Goal: Communication & Community: Answer question/provide support

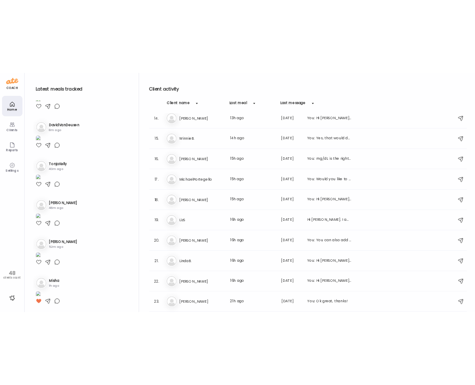
scroll to position [287, 0]
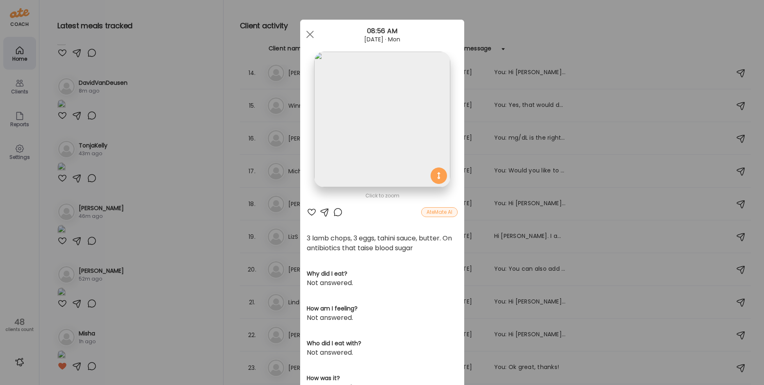
click at [171, 335] on div "Ate Coach Dashboard Wahoo! It’s official Take a moment to set up your Coach Pro…" at bounding box center [382, 192] width 764 height 385
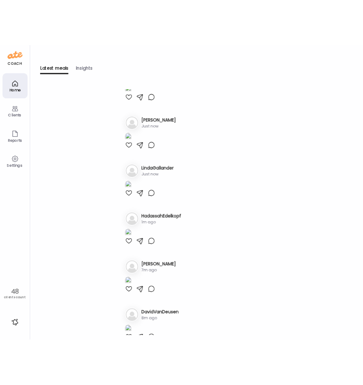
scroll to position [0, 0]
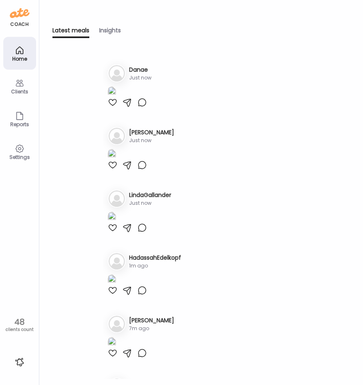
click at [16, 86] on icon at bounding box center [20, 83] width 8 height 7
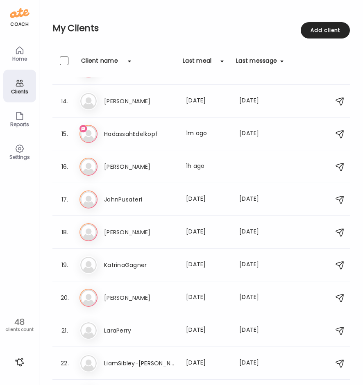
scroll to position [410, 0]
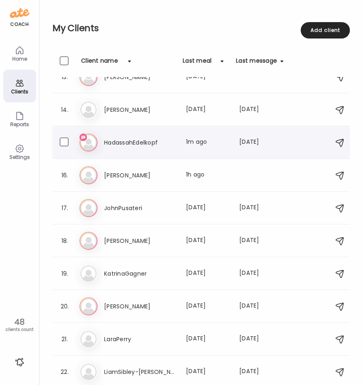
click at [158, 143] on h3 "HadassahEdelkopf" at bounding box center [140, 143] width 72 height 10
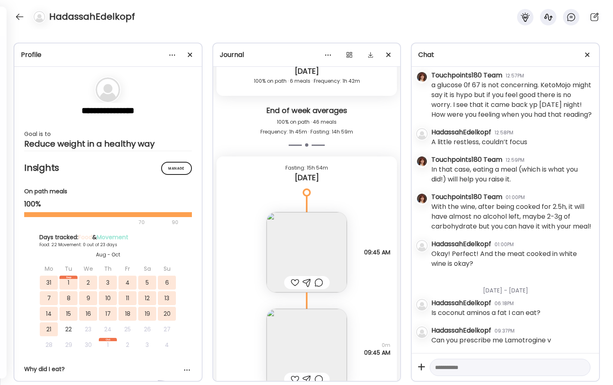
scroll to position [1742, 0]
drag, startPoint x: 548, startPoint y: 341, endPoint x: 430, endPoint y: 345, distance: 118.2
click at [430, 345] on div "Wednesday - May 14 HadassahEdelkopf 04:50PM Hi Rachel, Just wanted to let you k…" at bounding box center [505, 210] width 187 height 287
copy div "Can you prescribe me Lamotrogine v"
click at [444, 40] on div "**********" at bounding box center [306, 208] width 613 height 356
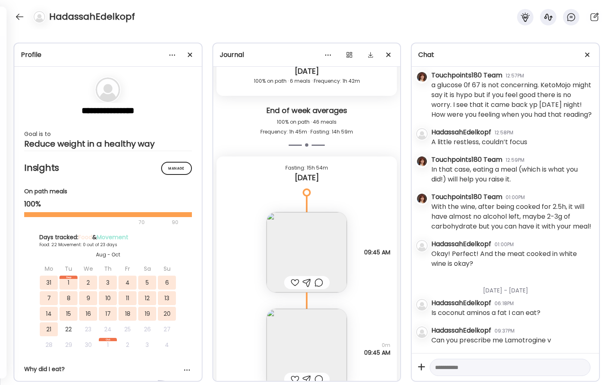
click at [444, 24] on div "HadassahEdelkopf" at bounding box center [306, 15] width 613 height 30
click at [21, 14] on div at bounding box center [19, 16] width 13 height 13
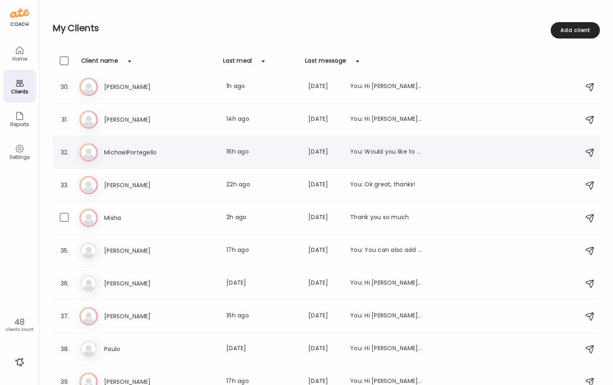
scroll to position [943, 0]
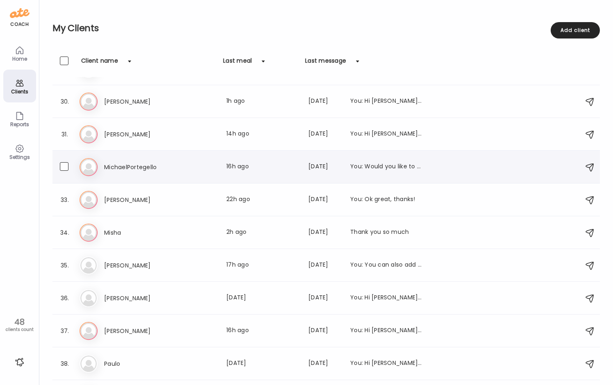
click at [143, 168] on h3 "MichaelPortegello" at bounding box center [140, 167] width 72 height 10
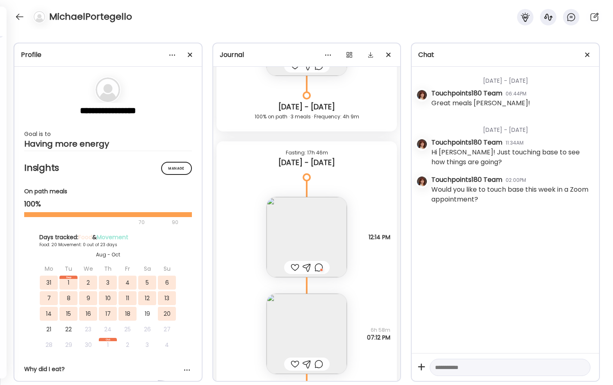
scroll to position [11032, 0]
click at [16, 15] on div at bounding box center [19, 16] width 13 height 13
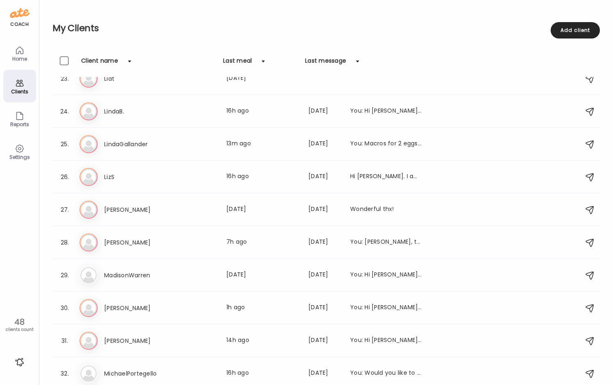
click at [20, 57] on div "Home" at bounding box center [20, 58] width 30 height 5
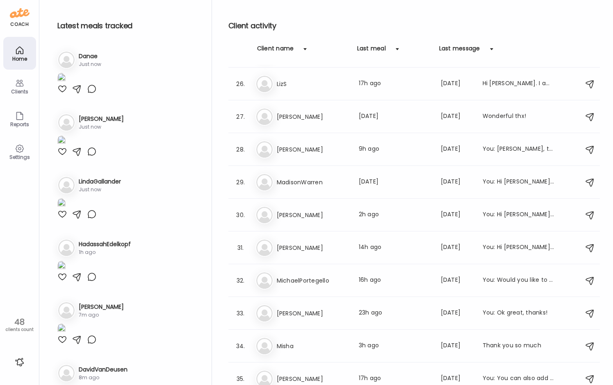
scroll to position [823, 0]
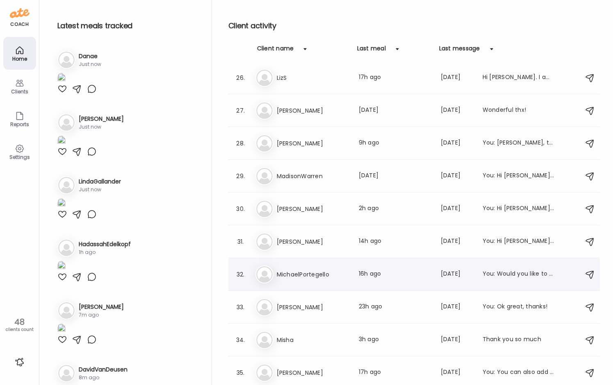
click at [311, 276] on h3 "MichaelPortegello" at bounding box center [313, 275] width 72 height 10
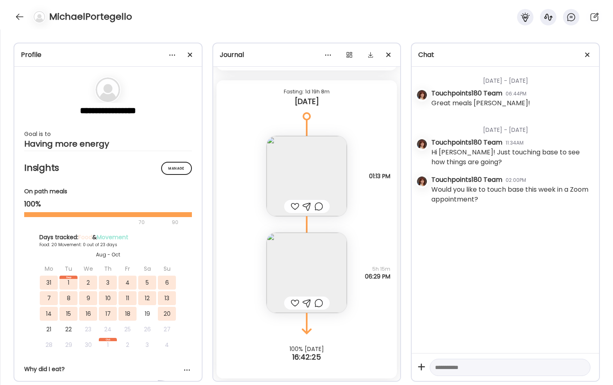
scroll to position [12385, 0]
click at [302, 176] on img at bounding box center [307, 175] width 80 height 80
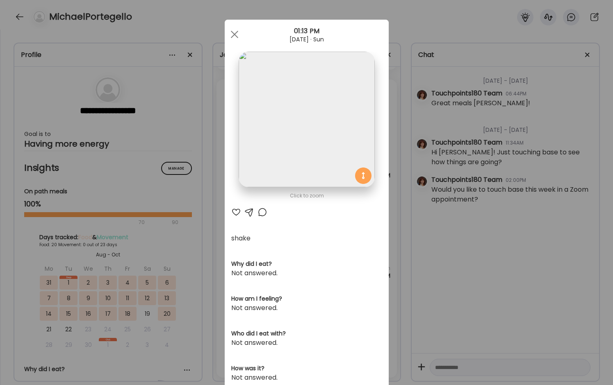
click at [214, 230] on div "Ate Coach Dashboard Wahoo! It’s official Take a moment to set up your Coach Pro…" at bounding box center [306, 192] width 613 height 385
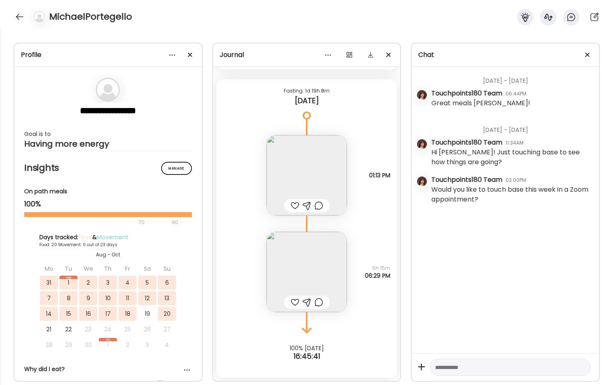
click at [159, 16] on div "MichaelPortegello" at bounding box center [306, 15] width 613 height 30
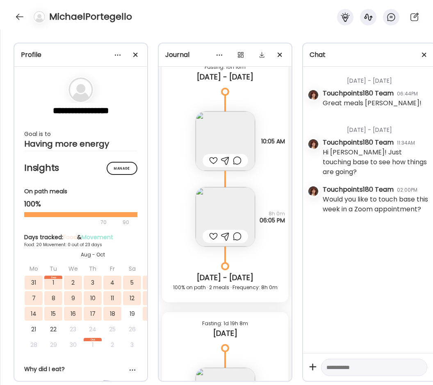
scroll to position [10344, 0]
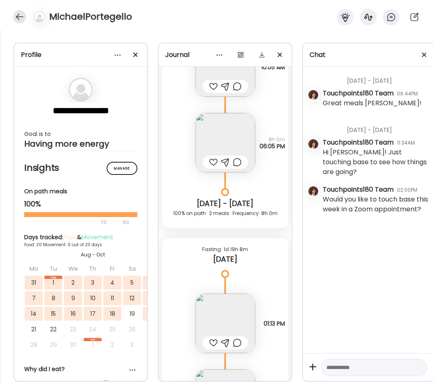
click at [18, 17] on div at bounding box center [19, 16] width 13 height 13
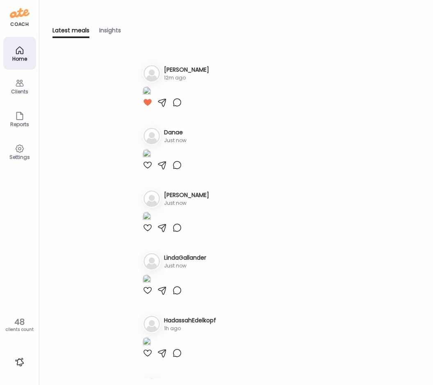
click at [20, 91] on div "Clients" at bounding box center [20, 91] width 30 height 5
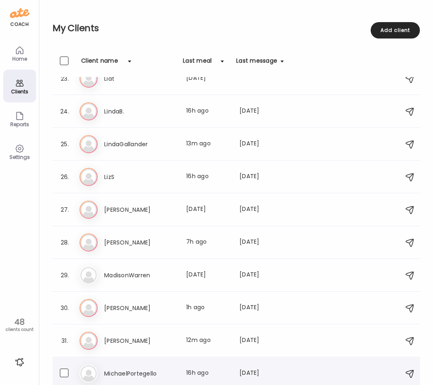
click at [160, 378] on h3 "MichaelPortegello" at bounding box center [140, 374] width 72 height 10
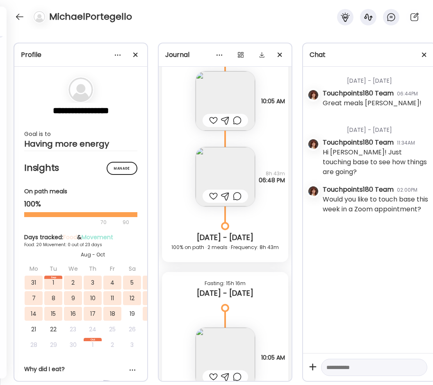
scroll to position [10016, 0]
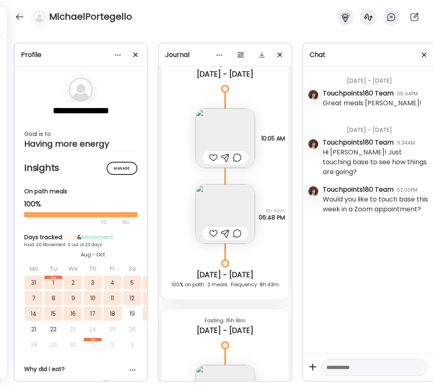
click at [227, 211] on img at bounding box center [225, 214] width 59 height 59
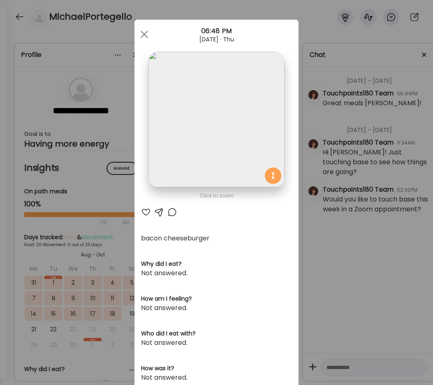
click at [209, 123] on img at bounding box center [216, 120] width 136 height 136
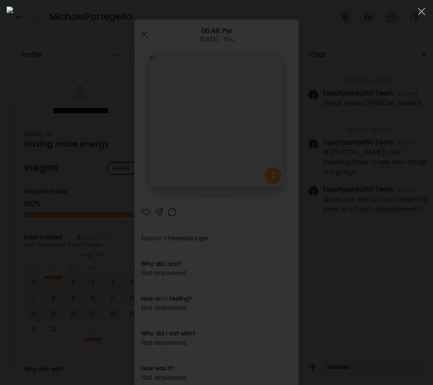
click at [209, 123] on img at bounding box center [217, 193] width 420 height 372
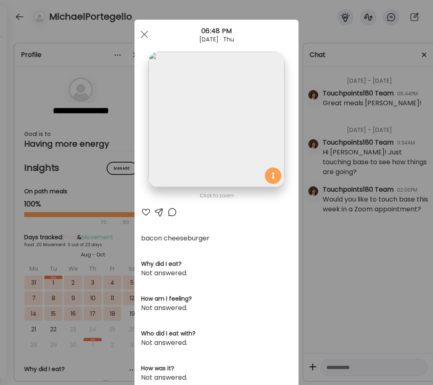
click at [319, 255] on div "Ate Coach Dashboard Wahoo! It’s official Take a moment to set up your Coach Pro…" at bounding box center [216, 192] width 433 height 385
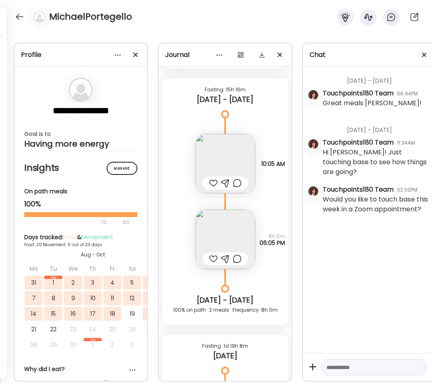
scroll to position [10262, 0]
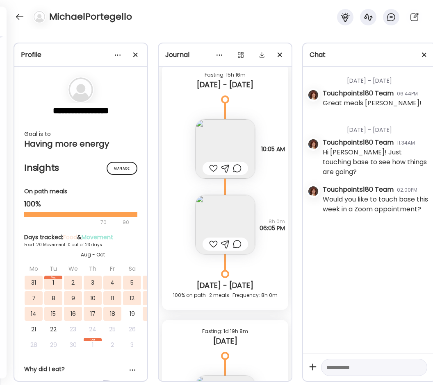
click at [210, 219] on img at bounding box center [225, 224] width 59 height 59
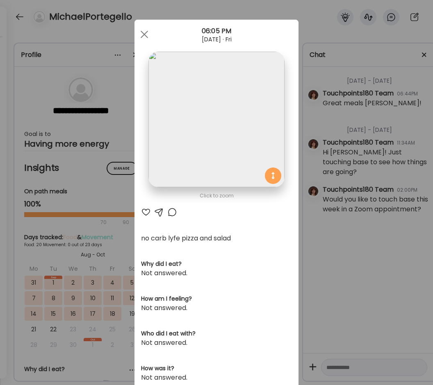
click at [327, 252] on div "Ate Coach Dashboard Wahoo! It’s official Take a moment to set up your Coach Pro…" at bounding box center [216, 192] width 433 height 385
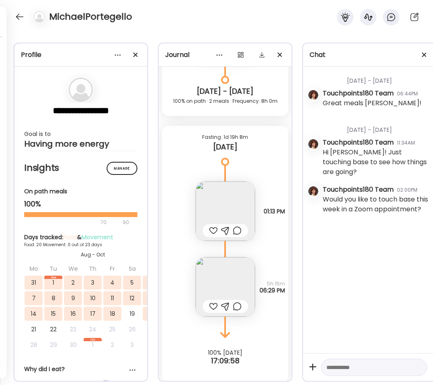
scroll to position [10467, 0]
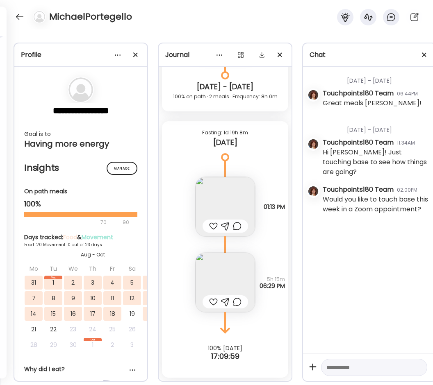
click at [230, 288] on img at bounding box center [225, 282] width 59 height 59
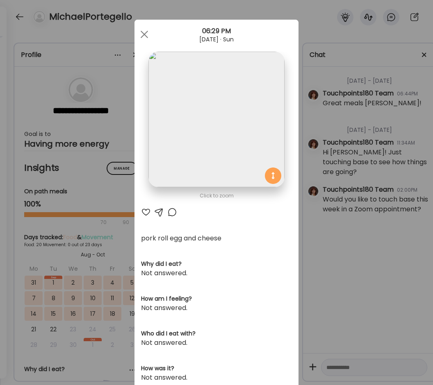
click at [320, 256] on div "Ate Coach Dashboard Wahoo! It’s official Take a moment to set up your Coach Pro…" at bounding box center [216, 192] width 433 height 385
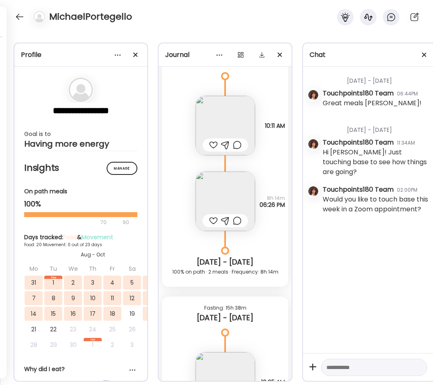
scroll to position [9770, 0]
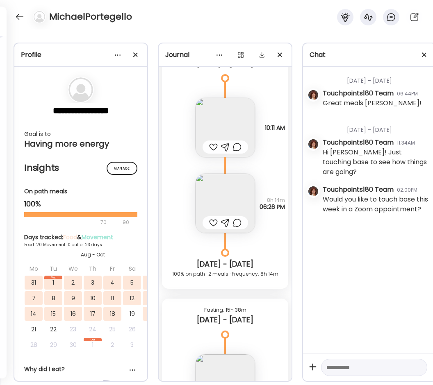
click at [219, 198] on img at bounding box center [225, 203] width 59 height 59
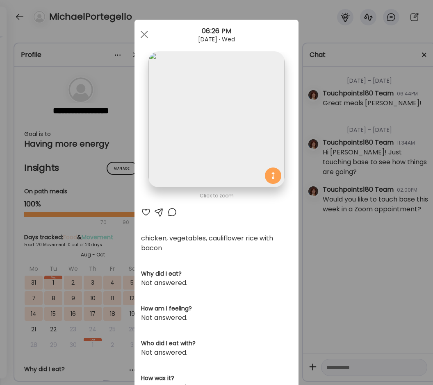
drag, startPoint x: 340, startPoint y: 296, endPoint x: 286, endPoint y: 292, distance: 53.9
click at [340, 296] on div "Ate Coach Dashboard Wahoo! It’s official Take a moment to set up your Coach Pro…" at bounding box center [216, 192] width 433 height 385
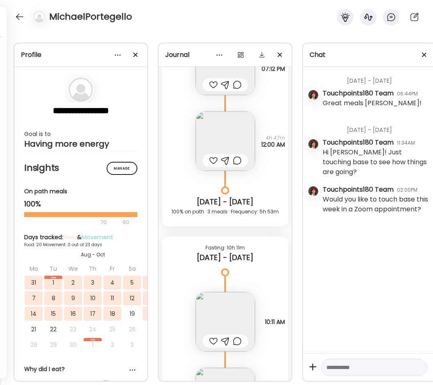
scroll to position [9565, 0]
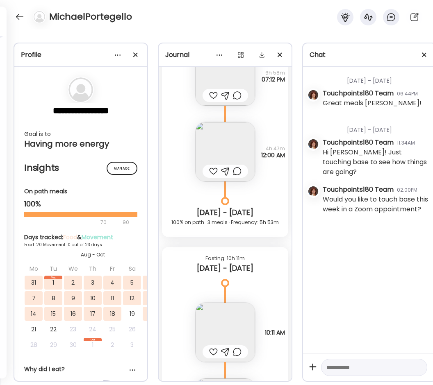
click at [216, 327] on img at bounding box center [225, 332] width 59 height 59
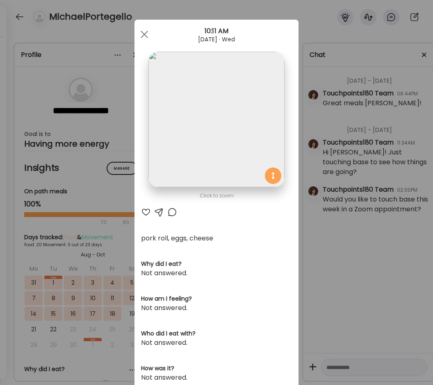
click at [325, 281] on div "Ate Coach Dashboard Wahoo! It’s official Take a moment to set up your Coach Pro…" at bounding box center [216, 192] width 433 height 385
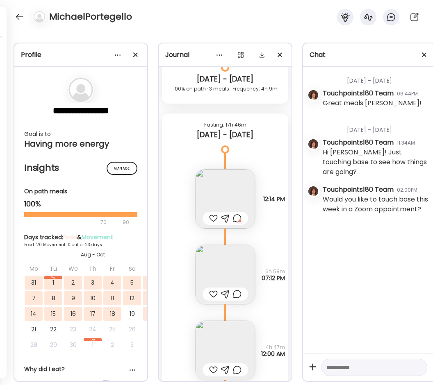
scroll to position [9360, 0]
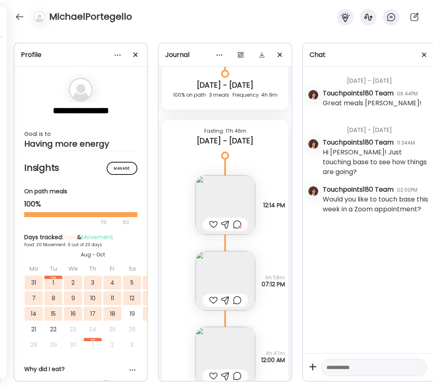
click at [231, 275] on img at bounding box center [225, 280] width 59 height 59
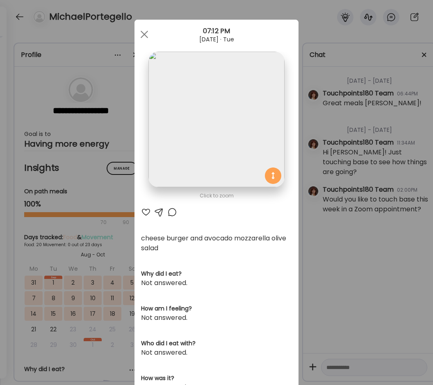
click at [322, 259] on div "Ate Coach Dashboard Wahoo! It’s official Take a moment to set up your Coach Pro…" at bounding box center [216, 192] width 433 height 385
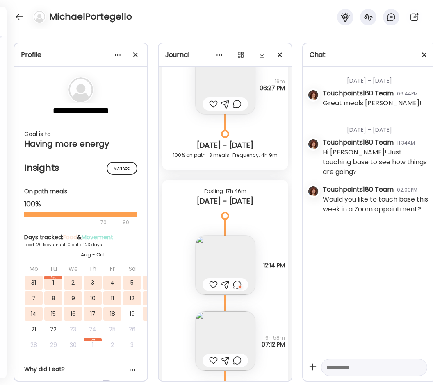
scroll to position [9278, 0]
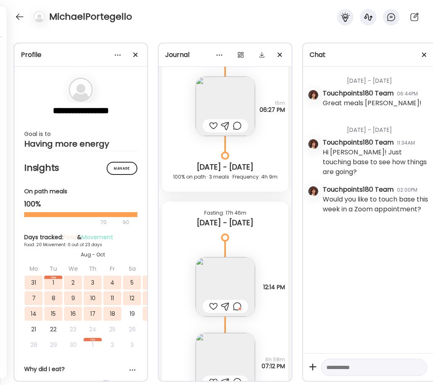
click at [210, 275] on img at bounding box center [225, 287] width 59 height 59
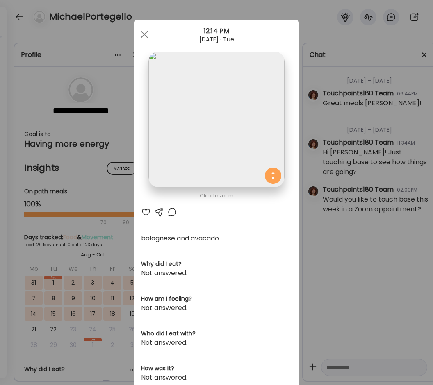
click at [377, 265] on div "Ate Coach Dashboard Wahoo! It’s official Take a moment to set up your Coach Pro…" at bounding box center [216, 192] width 433 height 385
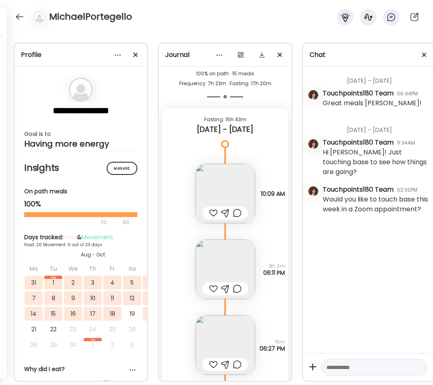
scroll to position [8991, 0]
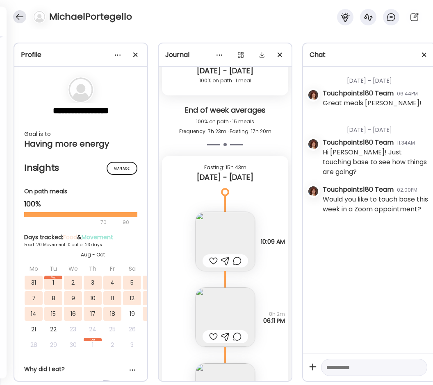
click at [18, 11] on div at bounding box center [19, 16] width 13 height 13
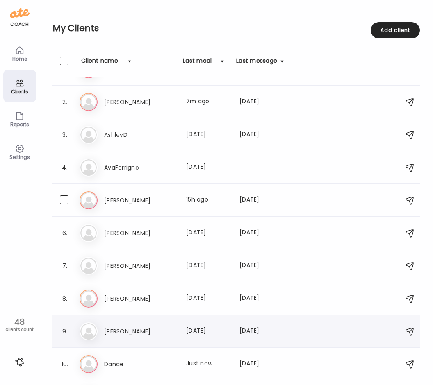
scroll to position [0, 0]
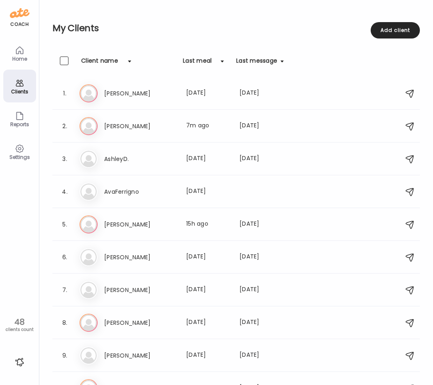
click at [27, 48] on div "Home" at bounding box center [19, 53] width 33 height 33
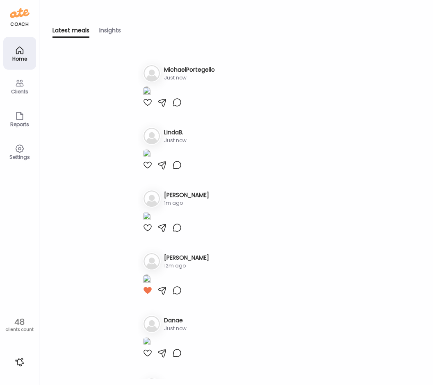
click at [19, 91] on div "Clients" at bounding box center [20, 91] width 30 height 5
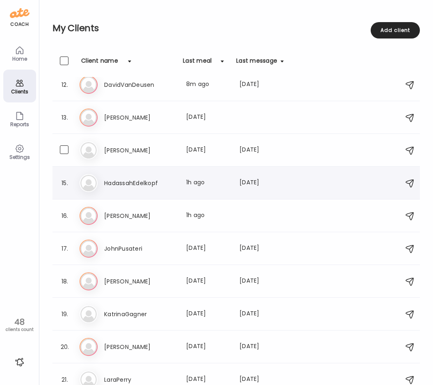
scroll to position [369, 0]
click at [164, 188] on h3 "HadassahEdelkopf" at bounding box center [140, 184] width 72 height 10
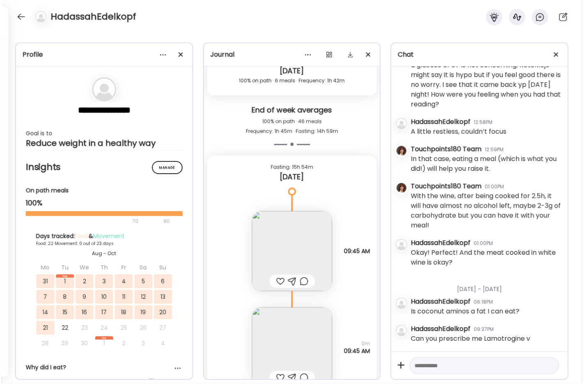
scroll to position [1811, 0]
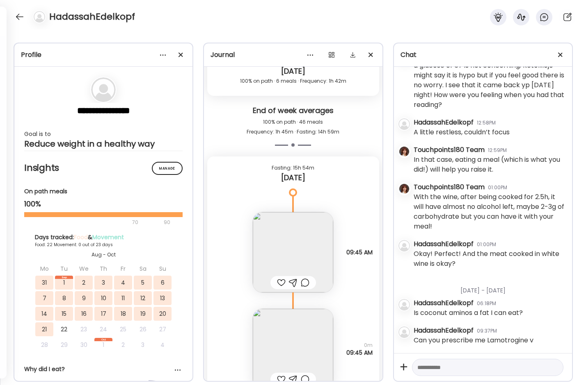
click at [163, 26] on div "HadassahEdelkopf" at bounding box center [293, 15] width 586 height 30
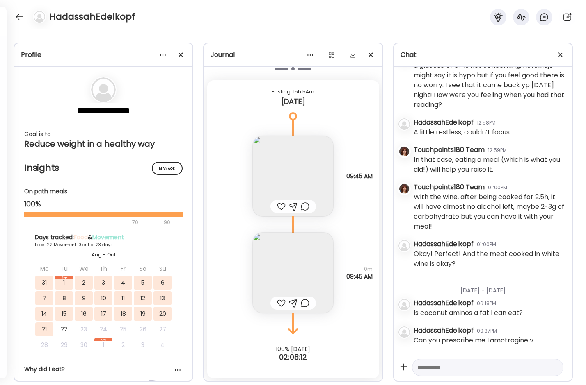
scroll to position [28422, 0]
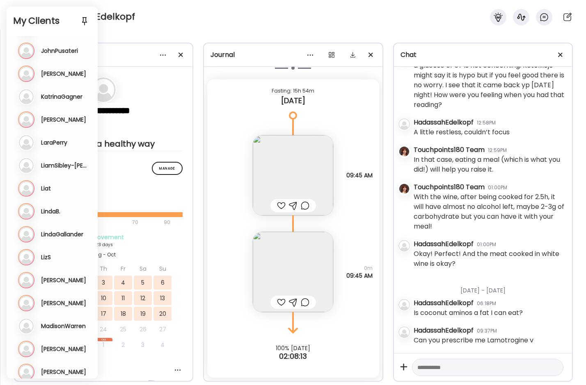
click at [203, 13] on div "HadassahEdelkopf" at bounding box center [293, 15] width 586 height 30
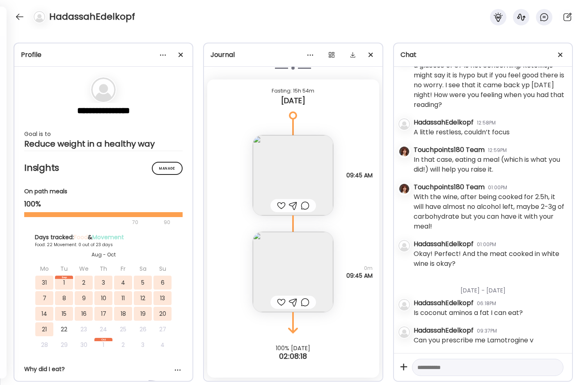
click at [196, 18] on div "HadassahEdelkopf" at bounding box center [293, 15] width 586 height 30
click at [20, 17] on div at bounding box center [19, 16] width 13 height 13
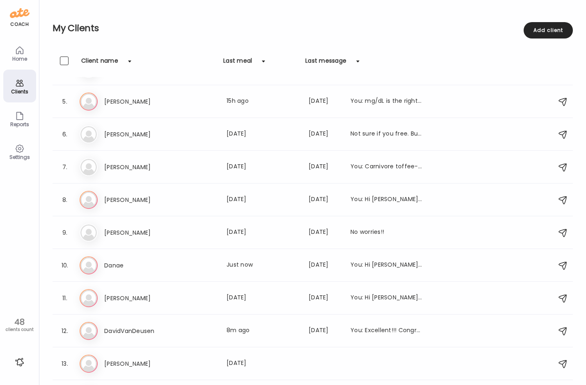
scroll to position [0, 0]
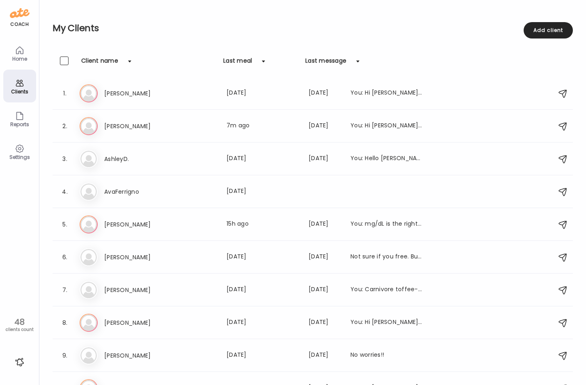
click at [19, 50] on icon at bounding box center [20, 51] width 10 height 10
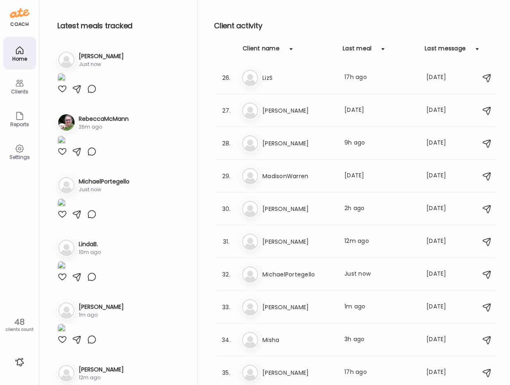
click at [66, 84] on img at bounding box center [61, 78] width 8 height 11
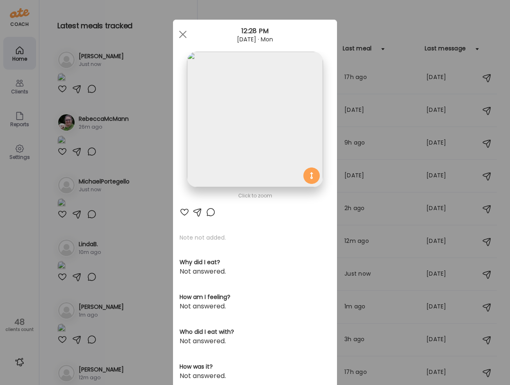
click at [254, 103] on img at bounding box center [255, 120] width 136 height 136
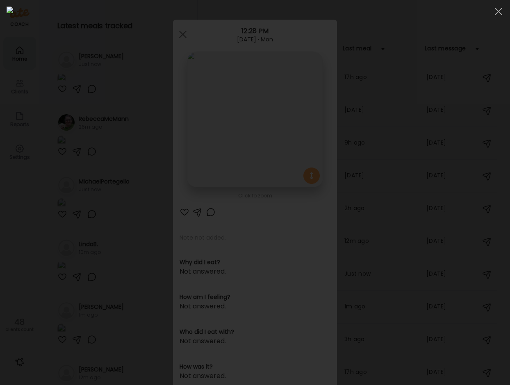
click at [2, 227] on div at bounding box center [255, 192] width 510 height 385
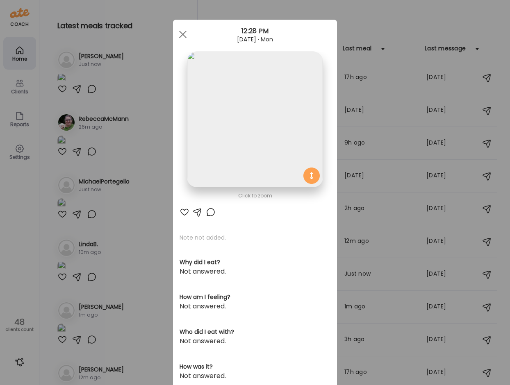
click at [30, 244] on div "Ate Coach Dashboard Wahoo! It’s official Take a moment to set up your Coach Pro…" at bounding box center [255, 192] width 510 height 385
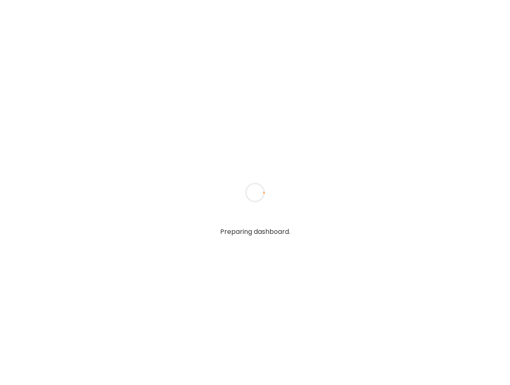
type input "**********"
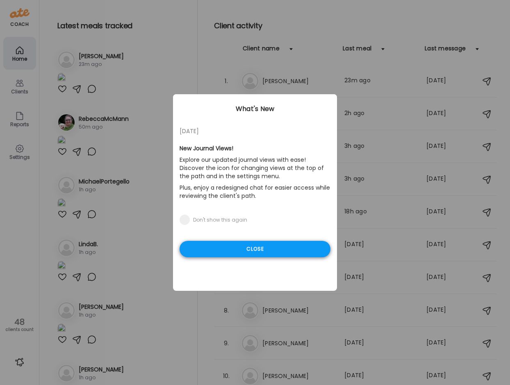
type input "**********"
click at [250, 251] on div "Close" at bounding box center [255, 249] width 151 height 16
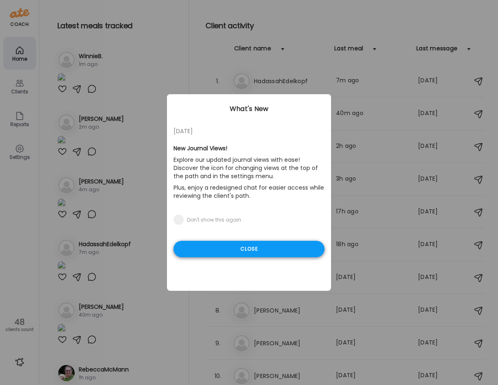
click at [273, 251] on div "Close" at bounding box center [248, 249] width 151 height 16
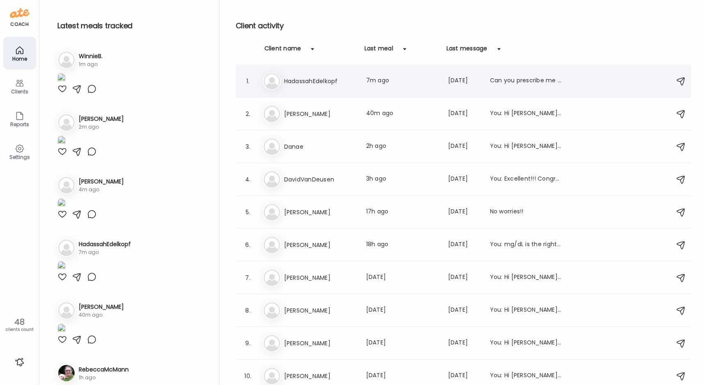
click at [328, 78] on h3 "HadassahEdelkopf" at bounding box center [320, 81] width 72 height 10
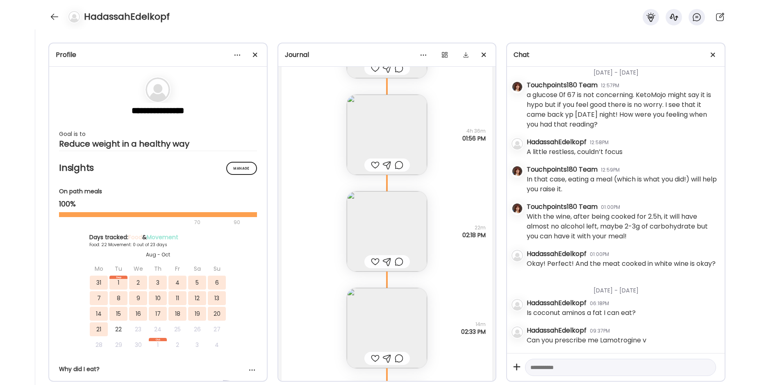
scroll to position [35189, 0]
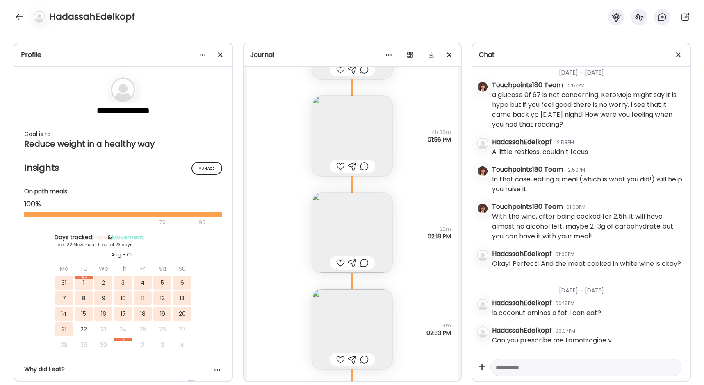
click at [347, 226] on img at bounding box center [352, 233] width 80 height 80
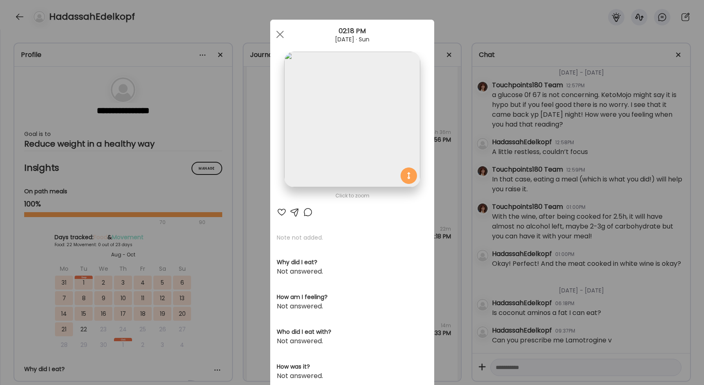
click at [242, 239] on div "Ate Coach Dashboard Wahoo! It’s official Take a moment to set up your Coach Pro…" at bounding box center [352, 192] width 704 height 385
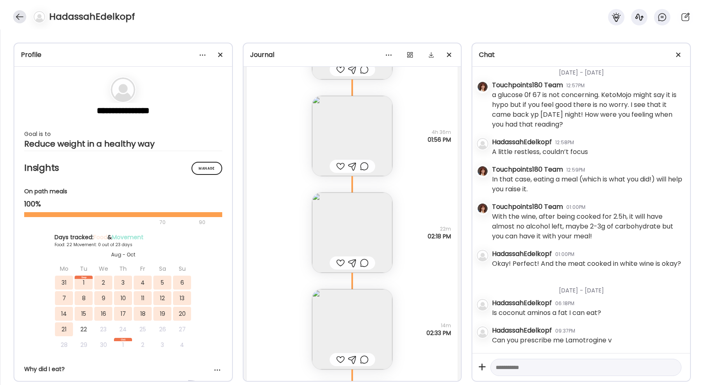
click at [17, 16] on div at bounding box center [19, 16] width 13 height 13
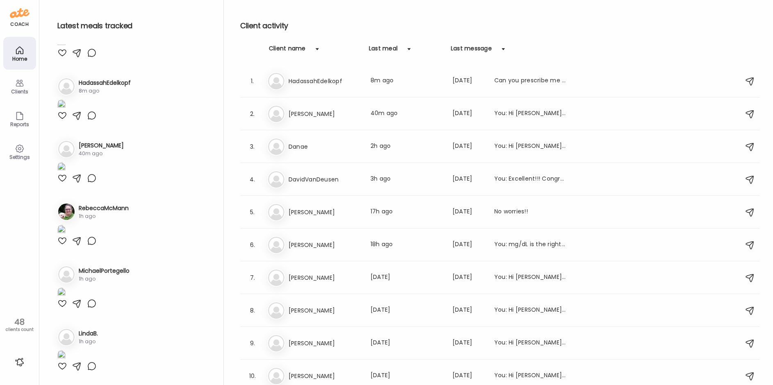
scroll to position [164, 0]
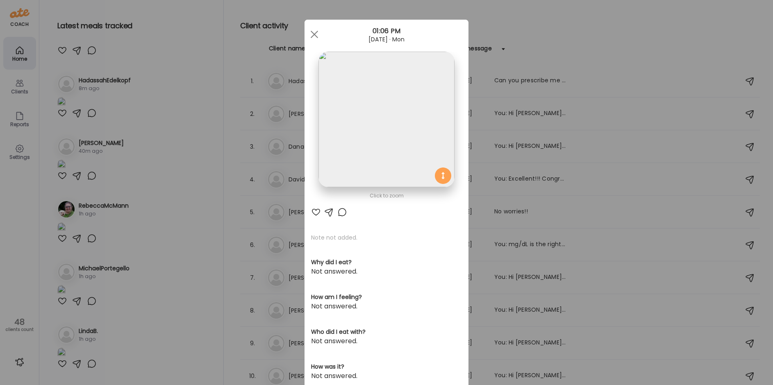
click at [389, 115] on img at bounding box center [387, 120] width 136 height 136
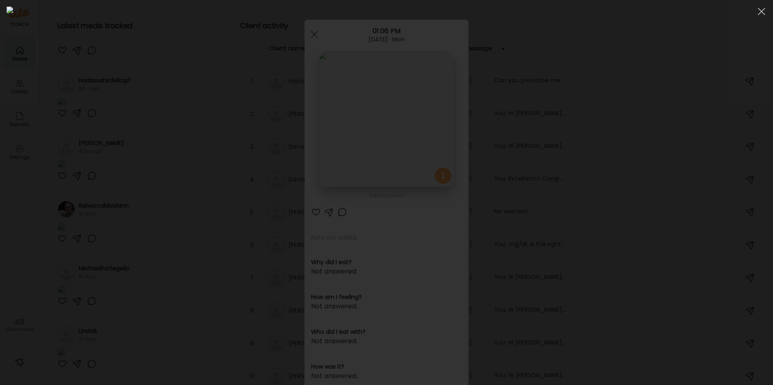
click at [143, 73] on div at bounding box center [387, 193] width 760 height 372
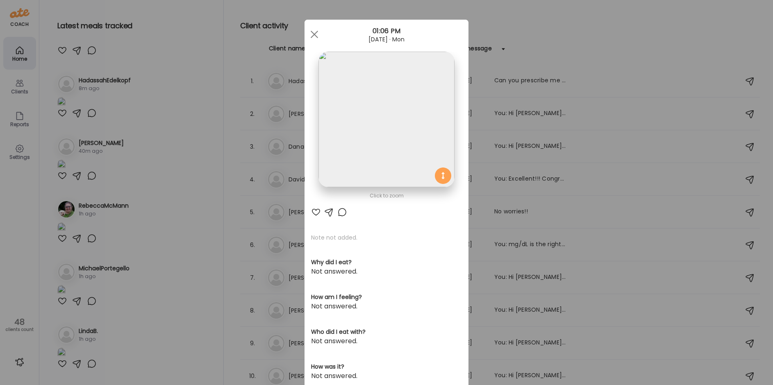
click at [141, 73] on div "Ate Coach Dashboard Wahoo! It’s official Take a moment to set up your Coach Pro…" at bounding box center [386, 192] width 773 height 385
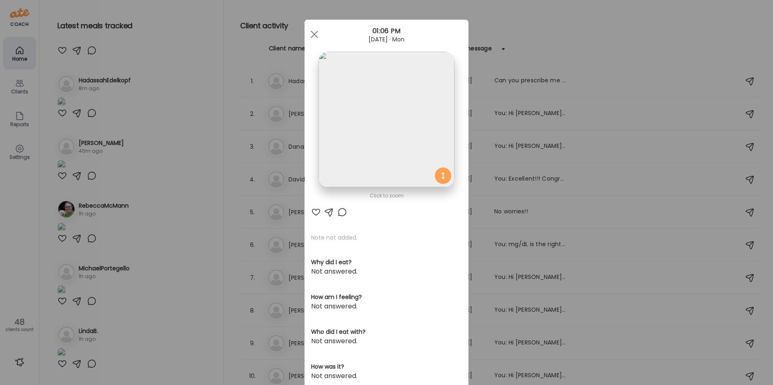
click at [197, 84] on div "Ate Coach Dashboard Wahoo! It’s official Take a moment to set up your Coach Pro…" at bounding box center [386, 192] width 773 height 385
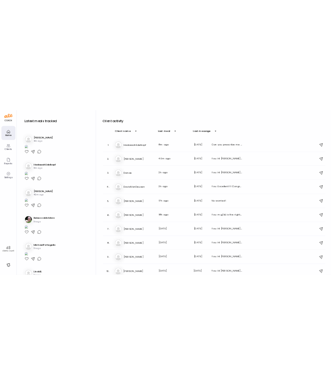
scroll to position [0, 0]
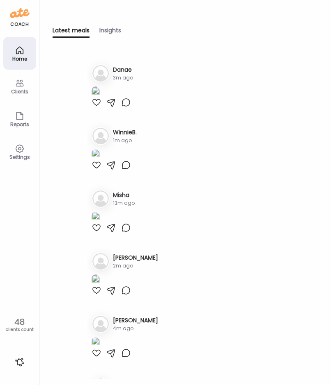
click at [100, 98] on img at bounding box center [95, 92] width 8 height 11
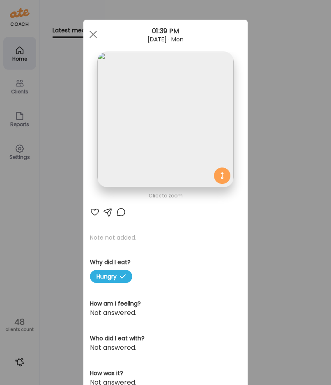
click at [184, 116] on img at bounding box center [165, 120] width 136 height 136
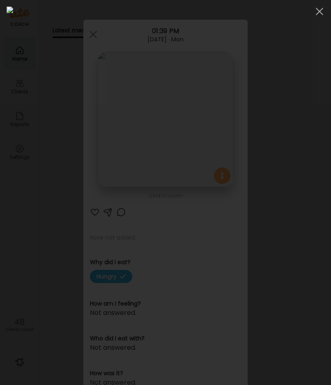
click at [20, 241] on img at bounding box center [165, 193] width 317 height 372
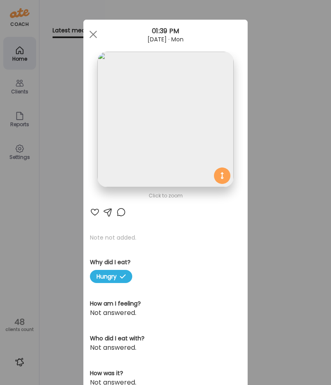
click at [57, 150] on div "Ate Coach Dashboard Wahoo! It’s official Take a moment to set up your Coach Pro…" at bounding box center [165, 192] width 331 height 385
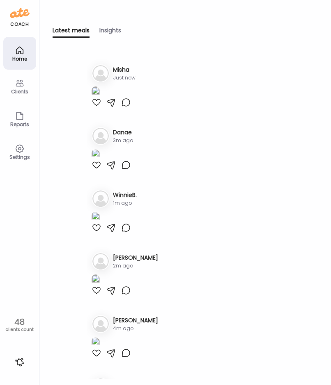
click at [16, 52] on icon at bounding box center [19, 50] width 7 height 7
click at [310, 246] on div "Latest meals tracked 1. Mi Misha Just now 2. Da Danae 3m ago 3. Wi WinnieB." at bounding box center [184, 221] width 265 height 326
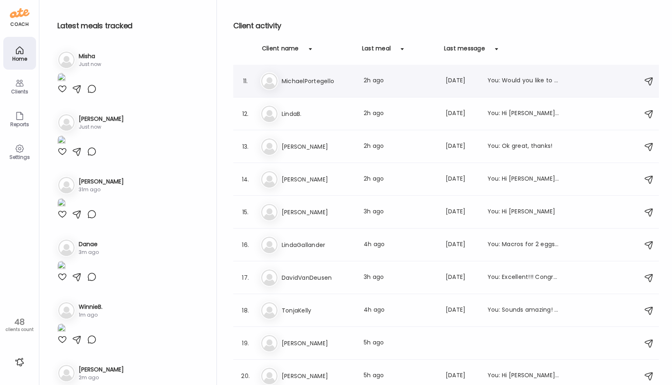
scroll to position [369, 0]
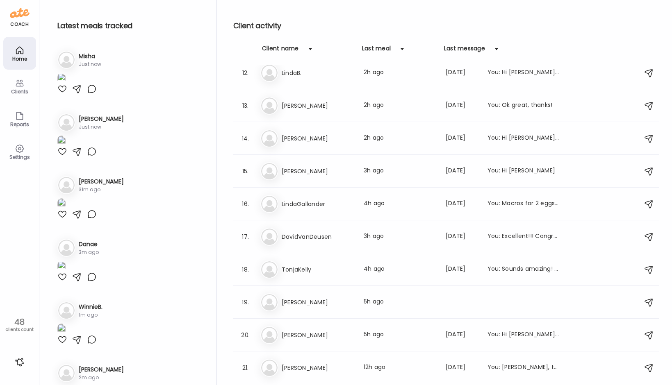
click at [21, 86] on icon at bounding box center [20, 83] width 8 height 7
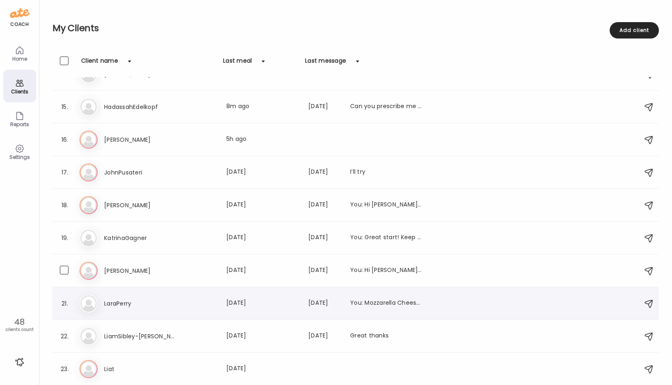
scroll to position [470, 0]
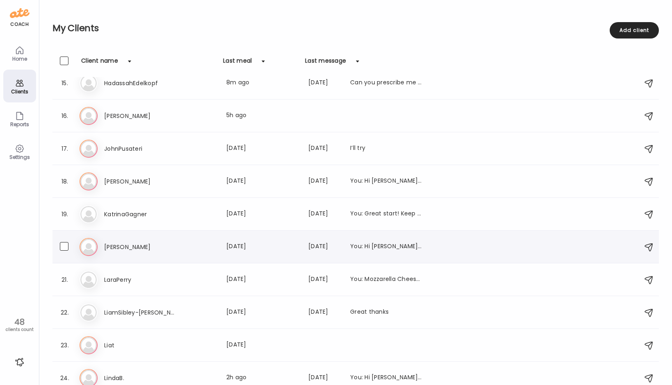
click at [167, 249] on h3 "[PERSON_NAME]" at bounding box center [140, 247] width 72 height 10
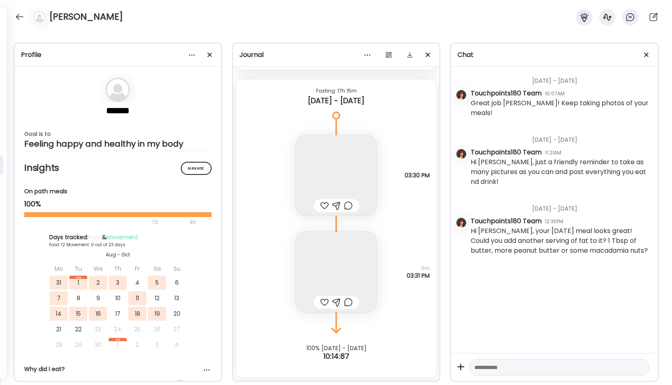
scroll to position [4493, 0]
click at [342, 161] on img at bounding box center [336, 175] width 80 height 80
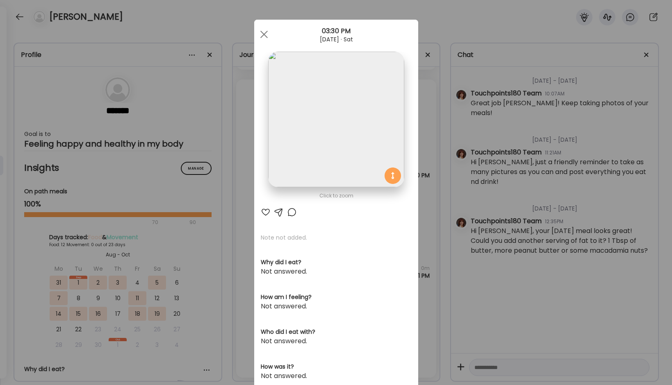
click at [236, 164] on div "Ate Coach Dashboard Wahoo! It’s official Take a moment to set up your Coach Pro…" at bounding box center [336, 192] width 672 height 385
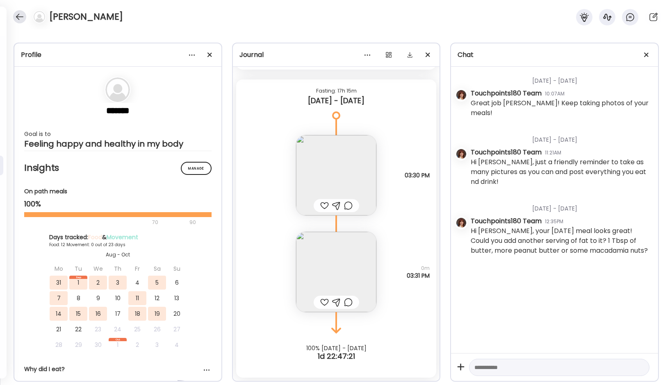
click at [19, 11] on div at bounding box center [19, 16] width 13 height 13
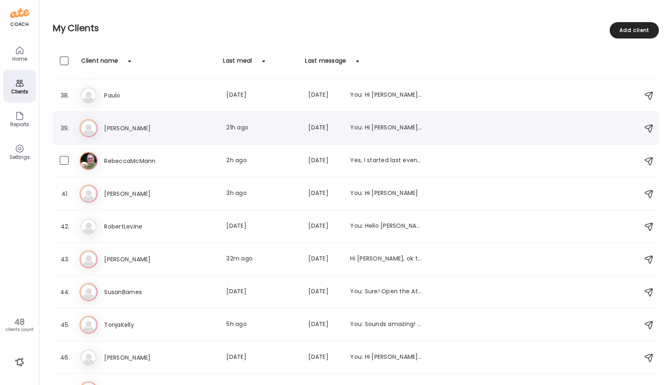
scroll to position [1265, 0]
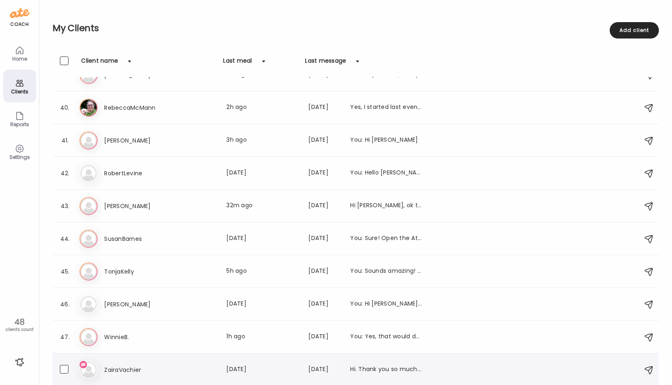
click at [197, 373] on div "ZairaVachier Last meal: [DATE] Last message: [DATE] Hi. Thank you so much for t…" at bounding box center [263, 370] width 318 height 10
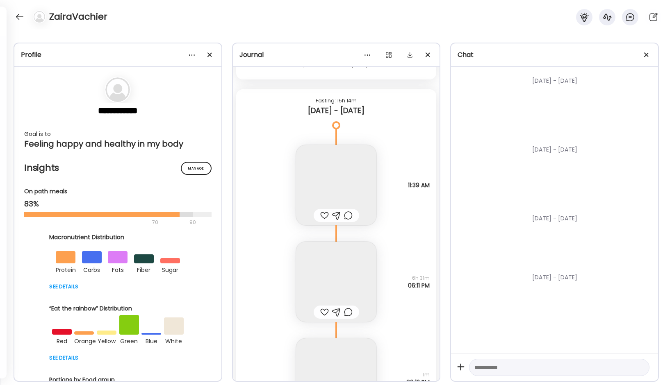
scroll to position [11191, 0]
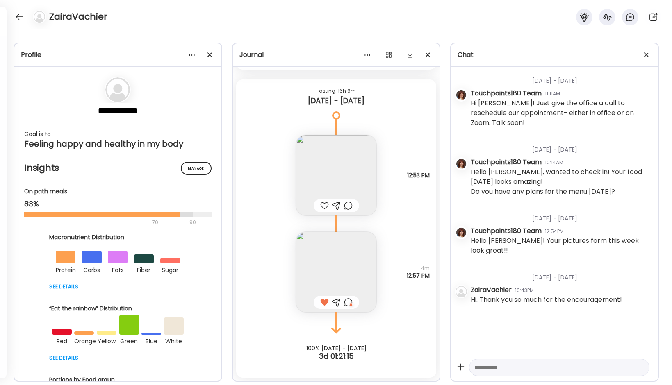
click at [348, 302] on div at bounding box center [348, 303] width 9 height 10
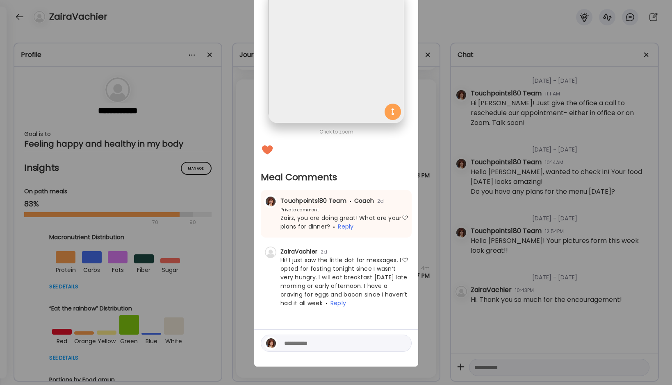
scroll to position [65, 0]
click at [241, 296] on div "Ate Coach Dashboard Wahoo! It’s official Take a moment to set up your Coach Pro…" at bounding box center [336, 192] width 672 height 385
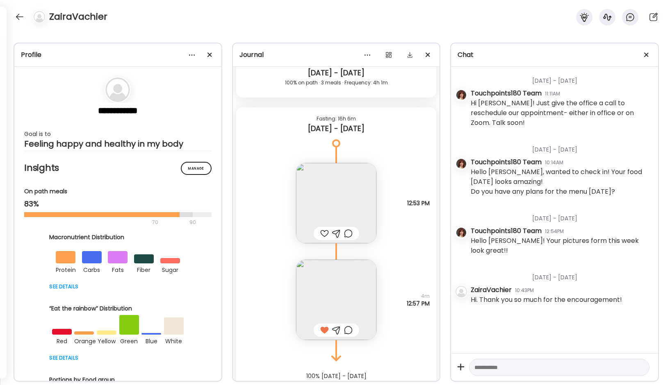
scroll to position [11191, 0]
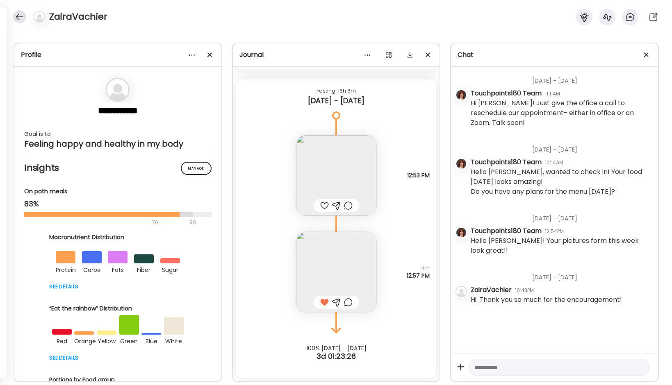
click at [16, 20] on div at bounding box center [19, 16] width 13 height 13
